Goal: Information Seeking & Learning: Learn about a topic

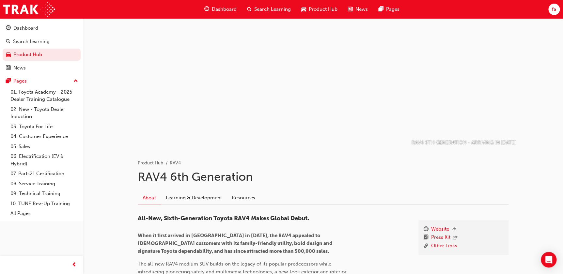
scroll to position [148, 0]
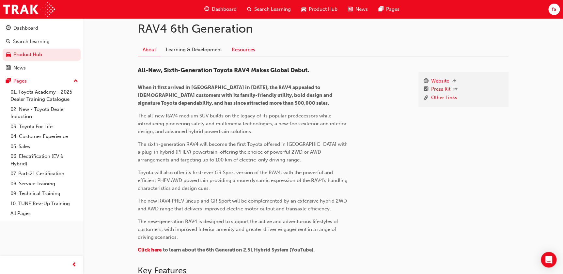
click at [236, 47] on link "Resources" at bounding box center [243, 49] width 33 height 12
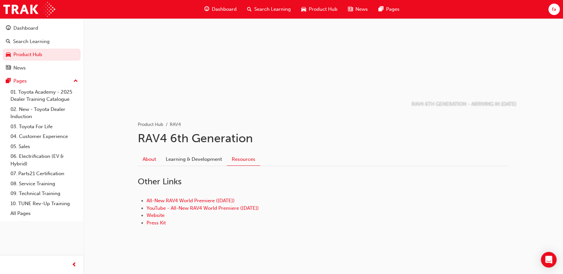
click at [156, 159] on link "About" at bounding box center [149, 159] width 23 height 12
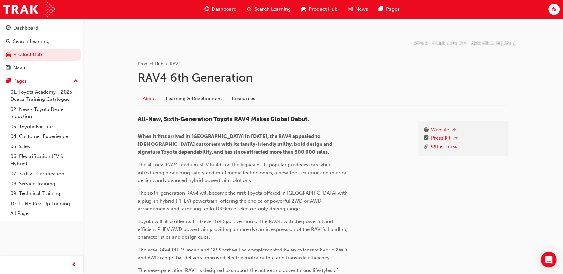
scroll to position [187, 0]
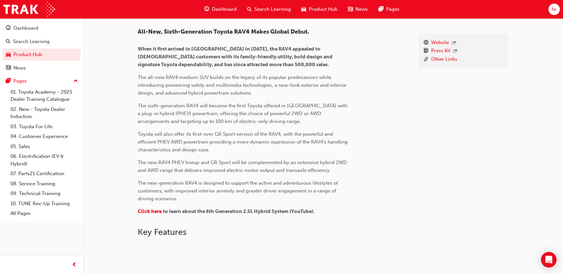
click at [143, 206] on div "All-New, Sixth-Generation Toyota RAV4 Makes Global Debut. When it first arrived…" at bounding box center [244, 122] width 212 height 189
drag, startPoint x: 143, startPoint y: 206, endPoint x: 210, endPoint y: 100, distance: 125.8
click at [210, 100] on div "All-New, Sixth-Generation Toyota RAV4 Makes Global Debut. When it first arrived…" at bounding box center [244, 122] width 212 height 189
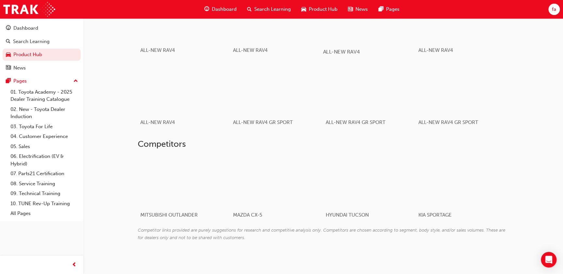
scroll to position [444, 0]
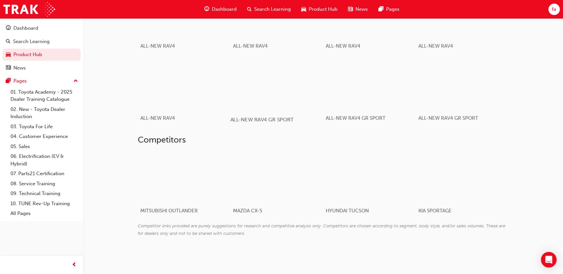
click at [287, 96] on div "button" at bounding box center [276, 84] width 93 height 52
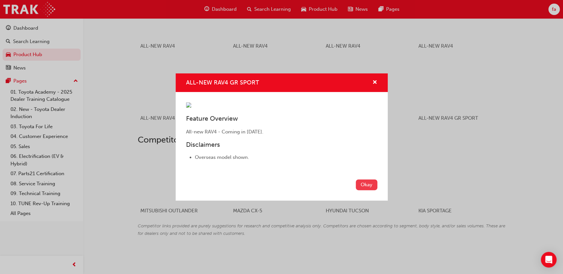
click at [362, 190] on button "Okay" at bounding box center [367, 185] width 22 height 11
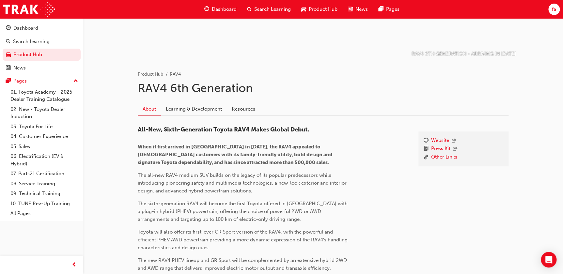
scroll to position [88, 0]
click at [183, 104] on link "Learning & Development" at bounding box center [194, 109] width 66 height 12
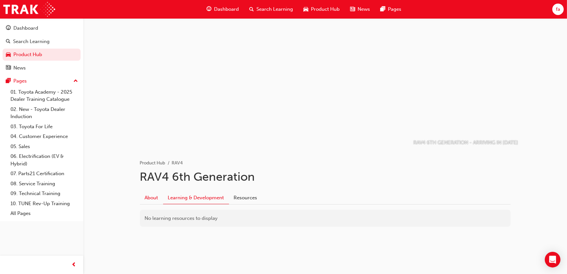
click at [157, 202] on link "About" at bounding box center [151, 198] width 23 height 12
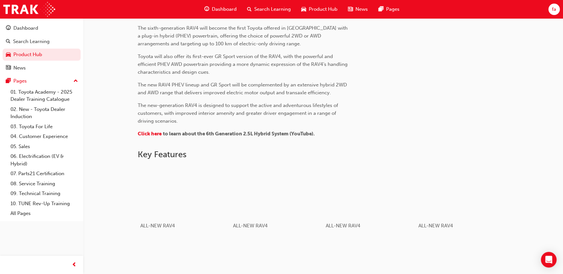
scroll to position [148, 0]
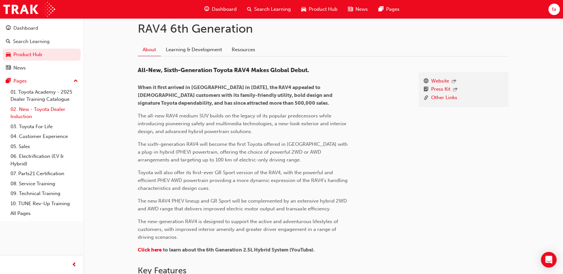
click at [44, 110] on link "02. New - Toyota Dealer Induction" at bounding box center [44, 112] width 73 height 17
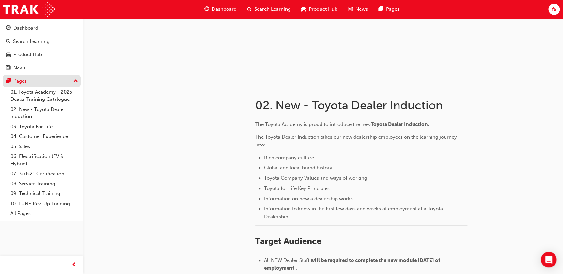
scroll to position [13, 0]
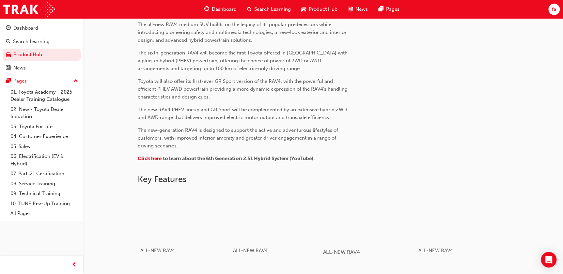
scroll to position [91, 0]
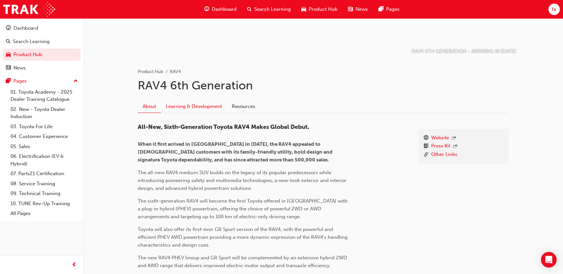
click at [202, 104] on link "Learning & Development" at bounding box center [194, 106] width 66 height 12
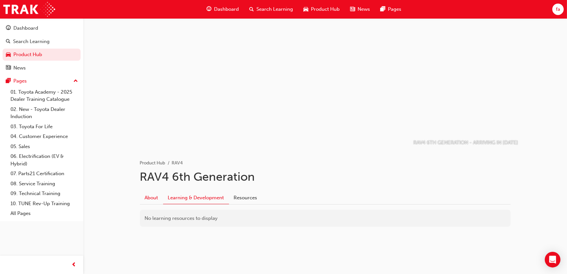
click at [154, 199] on link "About" at bounding box center [151, 198] width 23 height 12
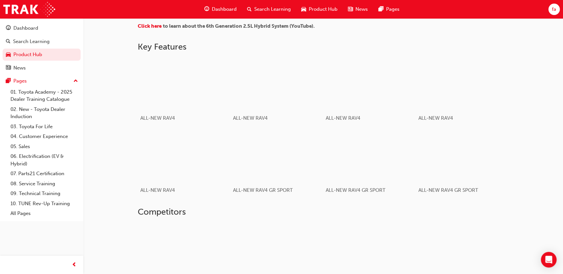
scroll to position [355, 0]
